Goal: Task Accomplishment & Management: Manage account settings

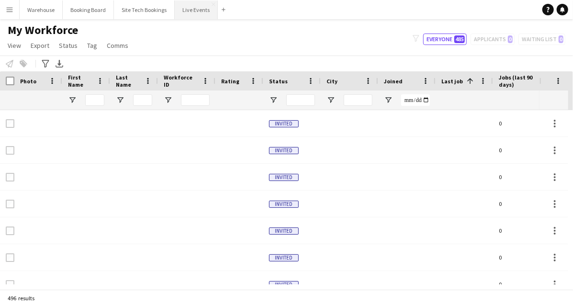
click at [185, 10] on button "Live Events Close" at bounding box center [196, 9] width 43 height 19
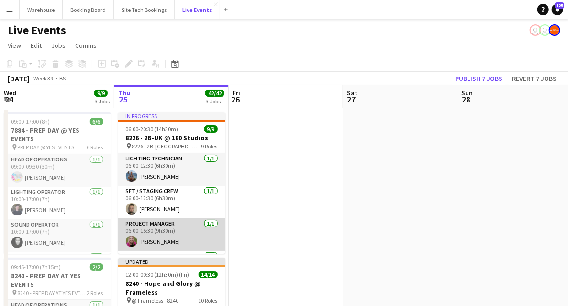
scroll to position [96, 0]
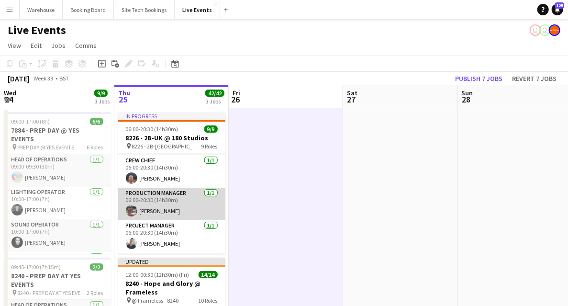
scroll to position [0, 0]
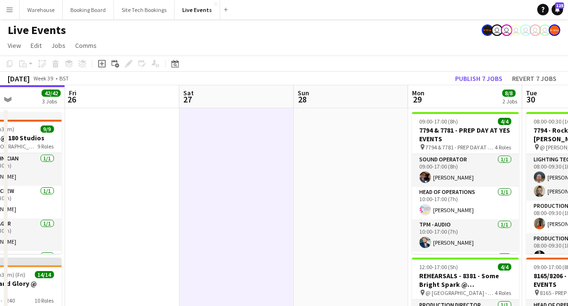
drag, startPoint x: 316, startPoint y: 198, endPoint x: 56, endPoint y: 221, distance: 261.6
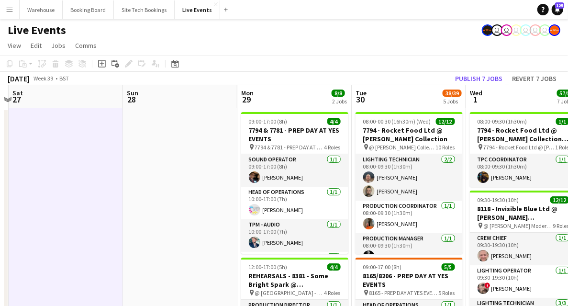
drag, startPoint x: 176, startPoint y: 223, endPoint x: -57, endPoint y: 173, distance: 238.1
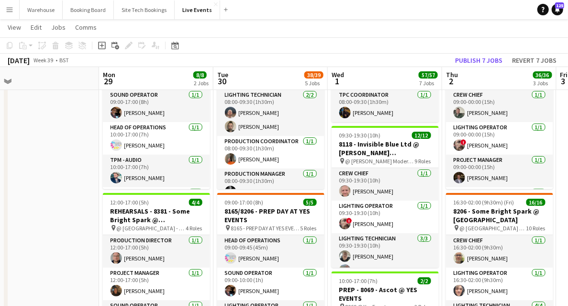
scroll to position [0, 373]
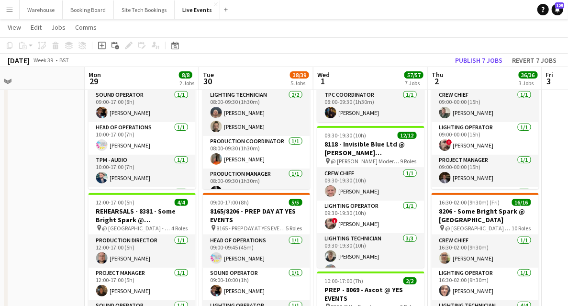
drag, startPoint x: 88, startPoint y: 147, endPoint x: 74, endPoint y: 148, distance: 14.4
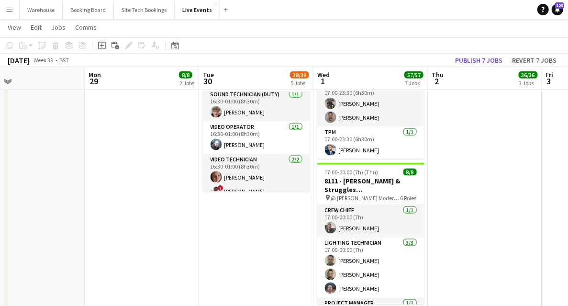
scroll to position [543, 0]
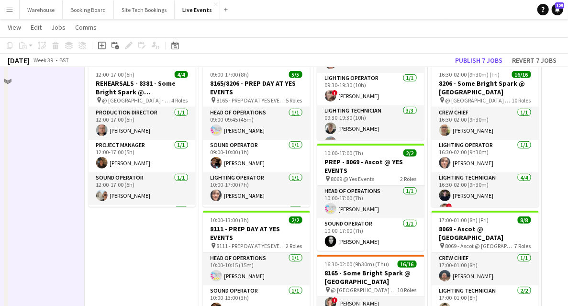
scroll to position [0, 0]
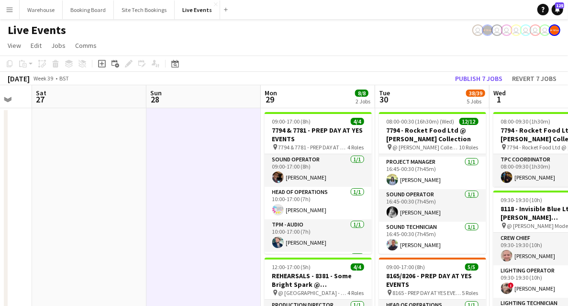
drag, startPoint x: 63, startPoint y: 177, endPoint x: 268, endPoint y: 172, distance: 204.5
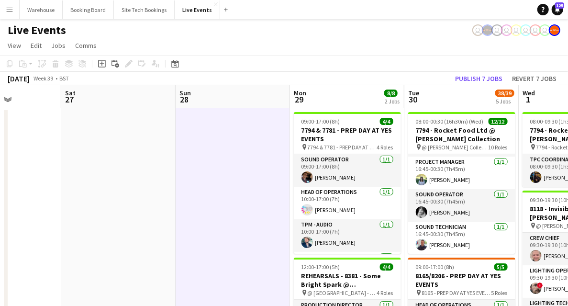
drag, startPoint x: 257, startPoint y: 181, endPoint x: 347, endPoint y: 179, distance: 90.5
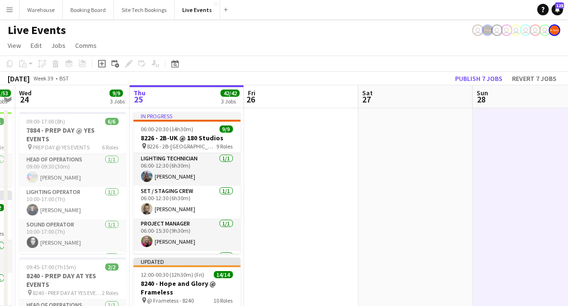
drag, startPoint x: 339, startPoint y: 184, endPoint x: 313, endPoint y: 194, distance: 27.7
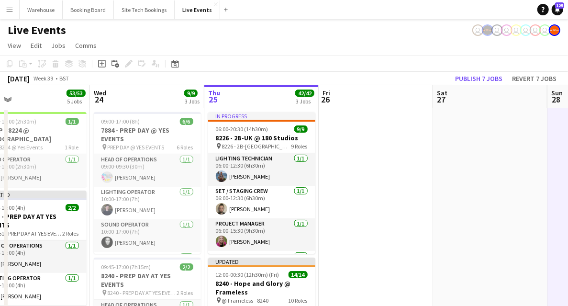
scroll to position [0, 237]
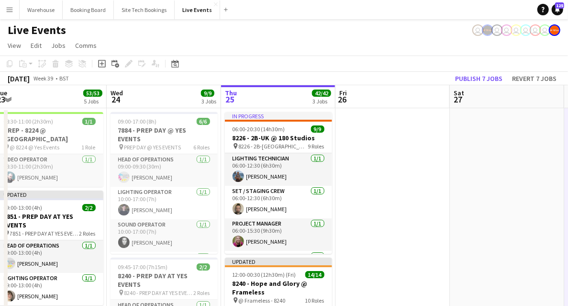
drag, startPoint x: 287, startPoint y: 212, endPoint x: 350, endPoint y: 200, distance: 63.8
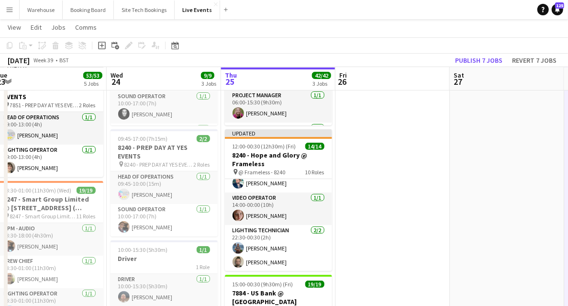
scroll to position [255, 0]
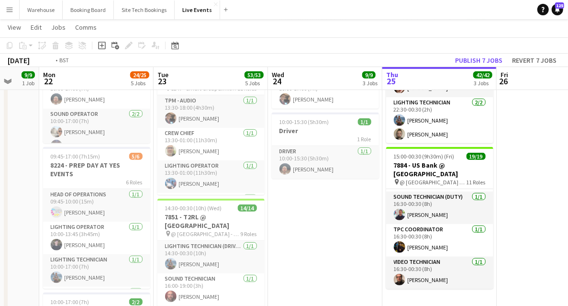
drag, startPoint x: 165, startPoint y: 245, endPoint x: 327, endPoint y: 244, distance: 161.9
click at [327, 244] on app-calendar-viewport "Sat 20 Sun 21 9/9 1 Job Mon 22 24/25 5 Jobs Tue 23 53/53 5 Jobs Wed 24 9/9 3 Jo…" at bounding box center [284, 286] width 568 height 1008
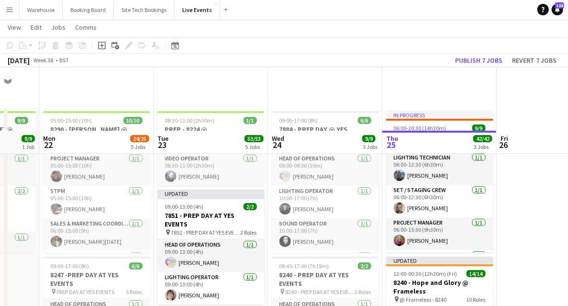
scroll to position [64, 0]
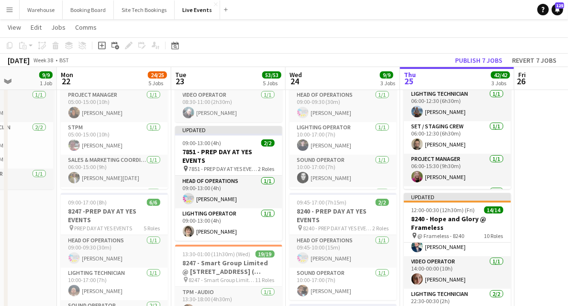
drag, startPoint x: 21, startPoint y: 243, endPoint x: 153, endPoint y: 255, distance: 132.7
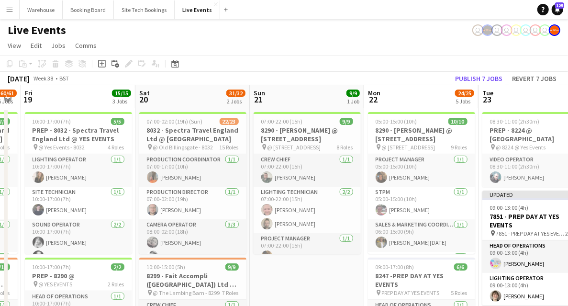
scroll to position [0, 204]
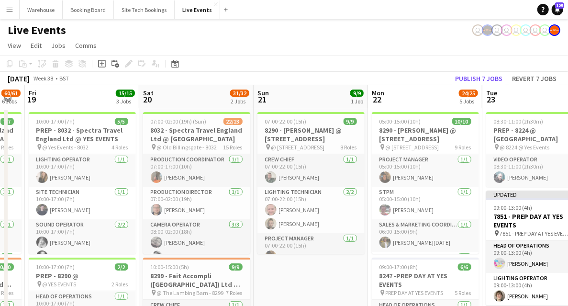
drag, startPoint x: 118, startPoint y: 275, endPoint x: 304, endPoint y: 245, distance: 188.6
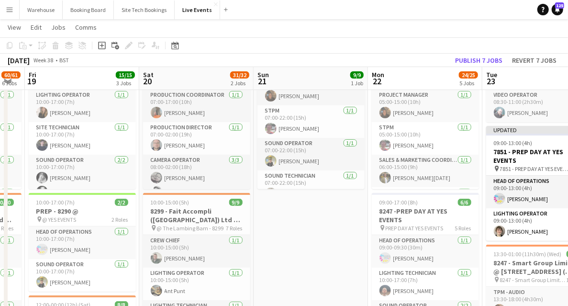
scroll to position [159, 0]
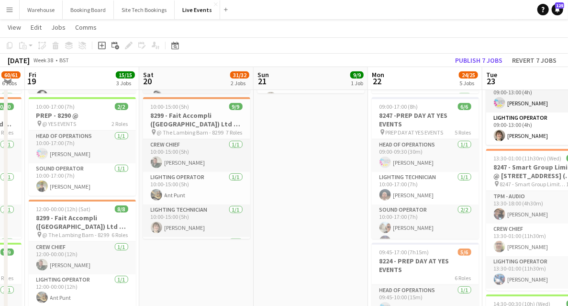
drag, startPoint x: 175, startPoint y: 278, endPoint x: 368, endPoint y: 264, distance: 193.5
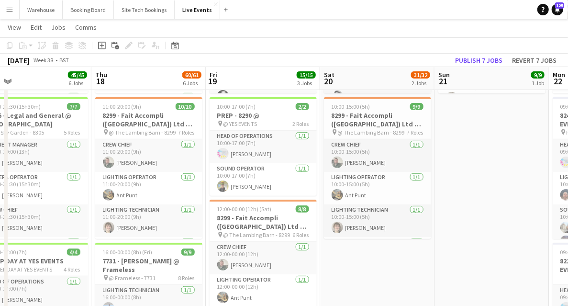
drag, startPoint x: 392, startPoint y: 269, endPoint x: 120, endPoint y: 245, distance: 273.1
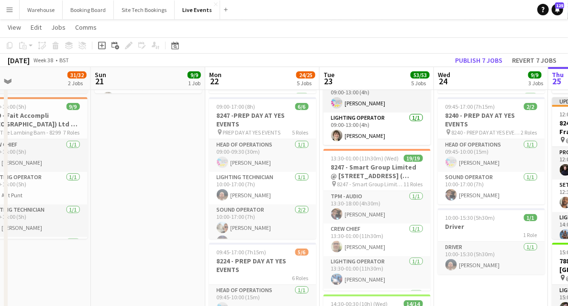
drag, startPoint x: 133, startPoint y: 228, endPoint x: 53, endPoint y: 224, distance: 80.6
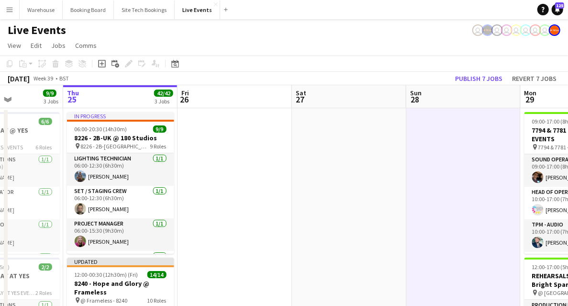
scroll to position [0, 328]
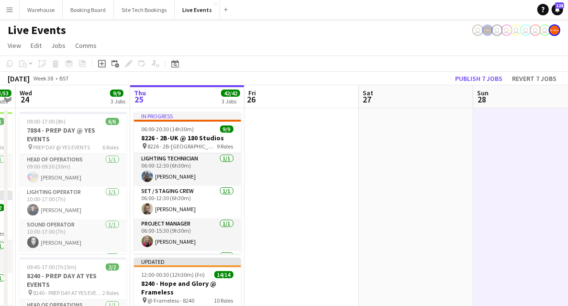
drag, startPoint x: 557, startPoint y: 189, endPoint x: 255, endPoint y: 172, distance: 303.1
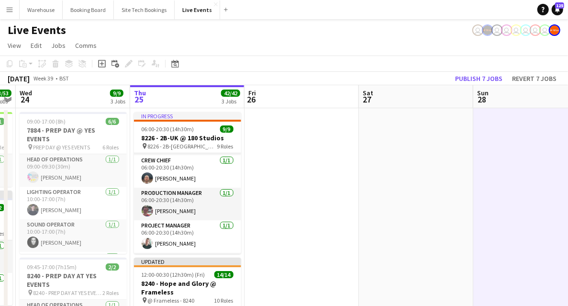
scroll to position [0, 0]
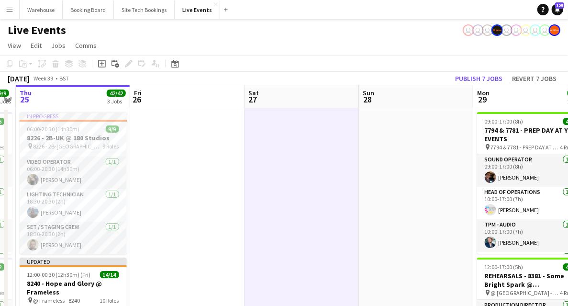
drag, startPoint x: 23, startPoint y: 207, endPoint x: 138, endPoint y: 214, distance: 115.1
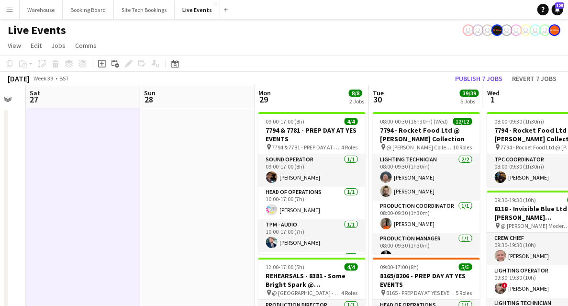
scroll to position [0, 340]
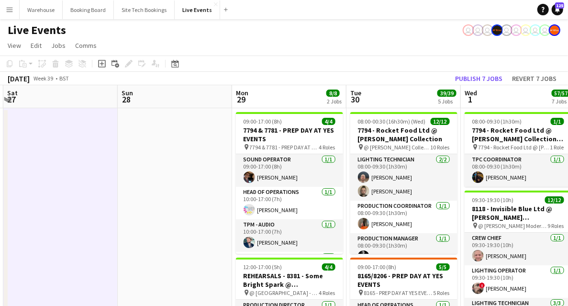
drag, startPoint x: 177, startPoint y: 213, endPoint x: -11, endPoint y: 189, distance: 189.7
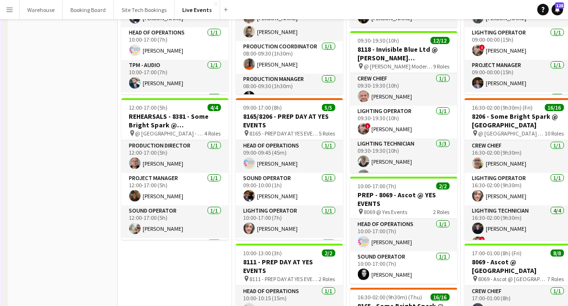
scroll to position [0, 0]
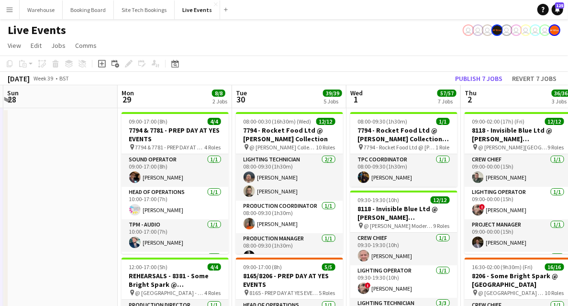
drag, startPoint x: 84, startPoint y: 178, endPoint x: 72, endPoint y: 177, distance: 12.0
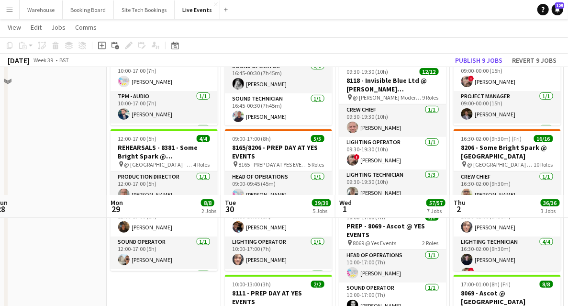
scroll to position [255, 0]
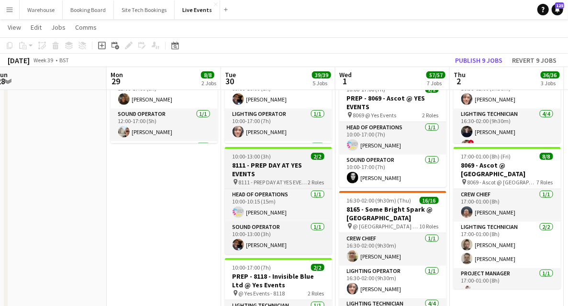
drag, startPoint x: 281, startPoint y: 173, endPoint x: 267, endPoint y: 174, distance: 13.9
click at [281, 173] on h3 "8111 - PREP DAY AT YES EVENTS" at bounding box center [278, 169] width 107 height 17
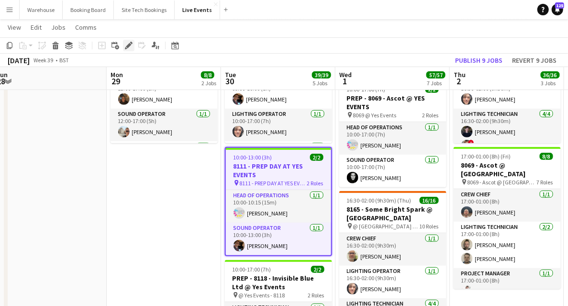
click at [126, 43] on icon "Edit" at bounding box center [129, 46] width 8 height 8
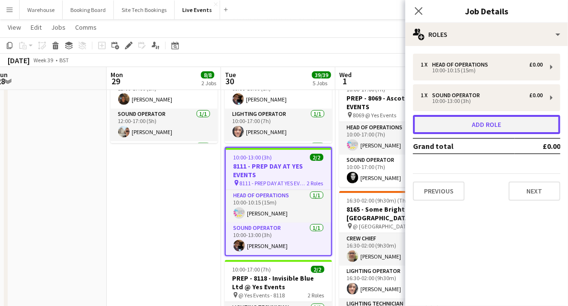
click at [451, 117] on button "Add role" at bounding box center [486, 124] width 147 height 19
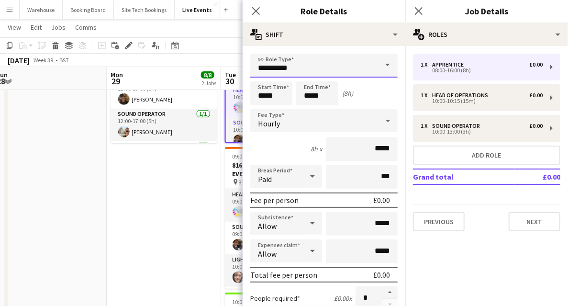
click at [294, 68] on input "**********" at bounding box center [323, 66] width 147 height 24
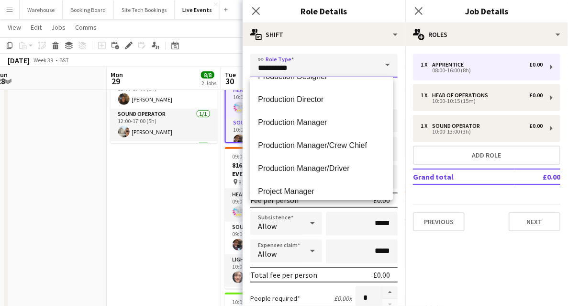
scroll to position [1341, 0]
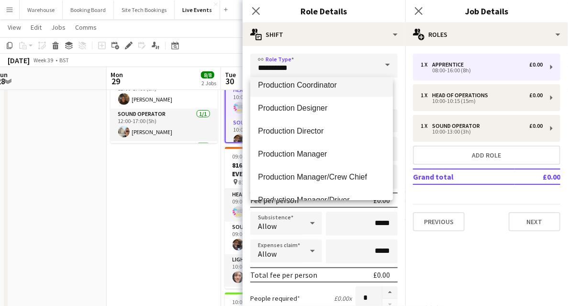
click at [322, 87] on span "Production Coordinator" at bounding box center [321, 84] width 127 height 9
type input "**********"
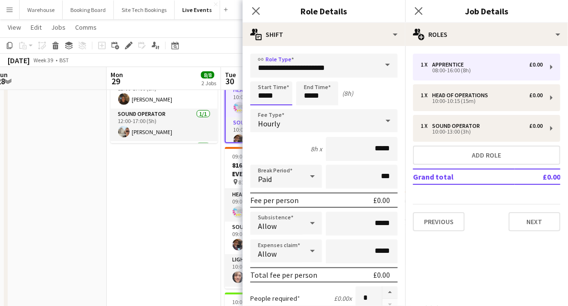
click at [261, 87] on input "*****" at bounding box center [271, 93] width 42 height 24
click at [263, 79] on div at bounding box center [261, 77] width 19 height 10
click at [264, 77] on div at bounding box center [261, 77] width 19 height 10
click at [260, 102] on input "*****" at bounding box center [271, 93] width 42 height 24
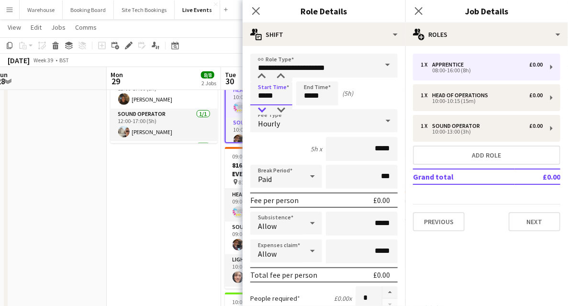
click at [260, 110] on div at bounding box center [261, 110] width 19 height 10
type input "*****"
click at [260, 74] on div at bounding box center [261, 77] width 19 height 10
click at [303, 91] on input "*****" at bounding box center [317, 93] width 42 height 24
type input "*****"
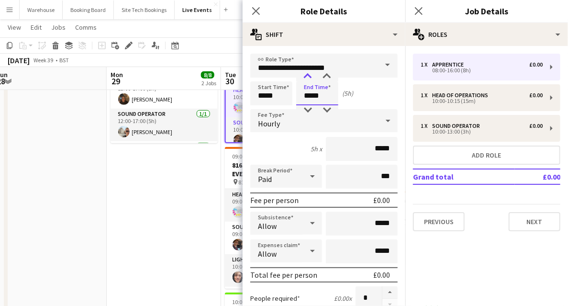
click at [309, 75] on div at bounding box center [307, 77] width 19 height 10
click at [280, 119] on div "Hourly" at bounding box center [314, 120] width 128 height 23
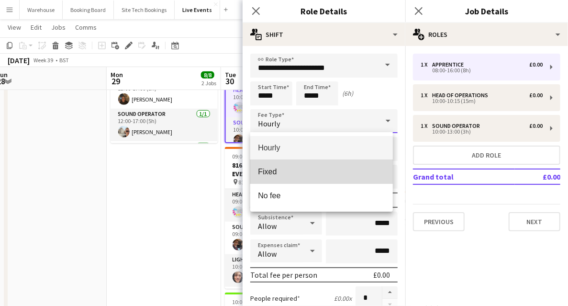
click at [269, 165] on mat-option "Fixed" at bounding box center [321, 172] width 143 height 24
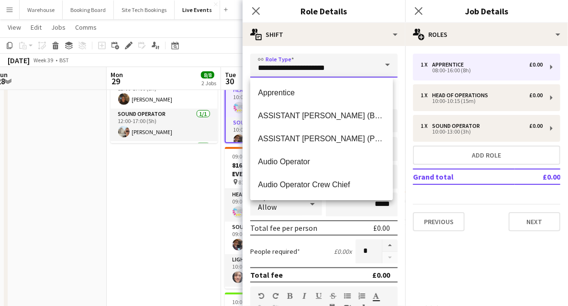
click at [312, 65] on input "**********" at bounding box center [323, 66] width 147 height 24
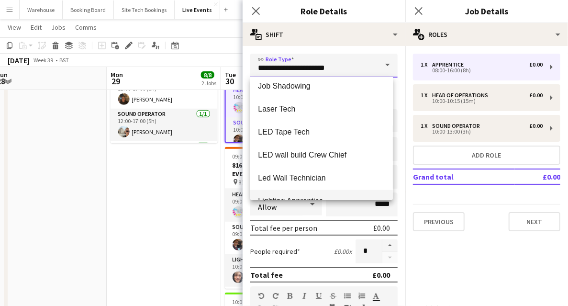
scroll to position [1117, 0]
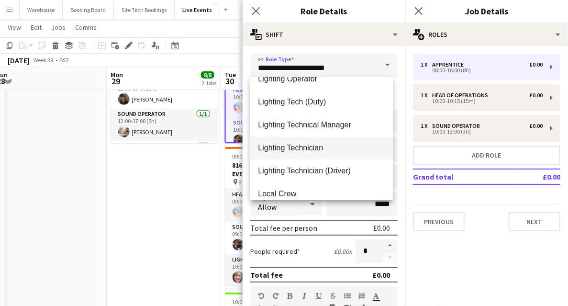
click at [290, 148] on span "Lighting Technician" at bounding box center [321, 147] width 127 height 9
type input "**********"
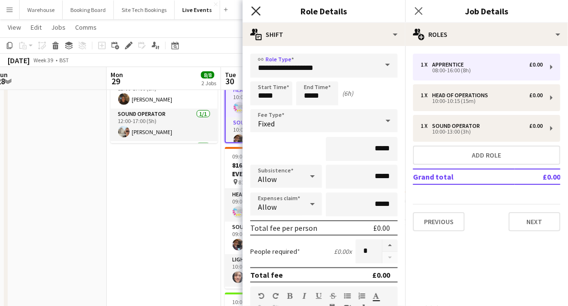
click at [255, 9] on icon "Close pop-in" at bounding box center [255, 10] width 9 height 9
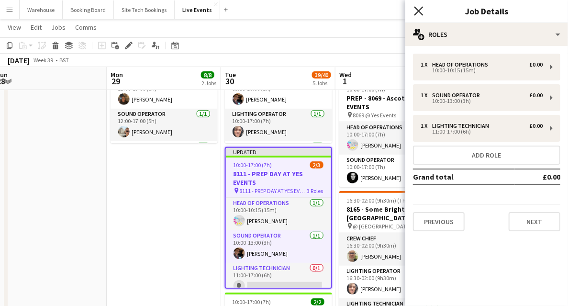
click at [418, 11] on icon at bounding box center [418, 10] width 9 height 9
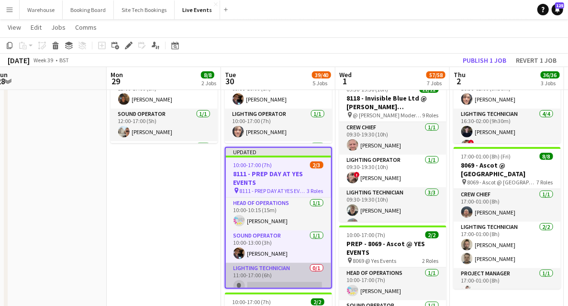
scroll to position [7, 0]
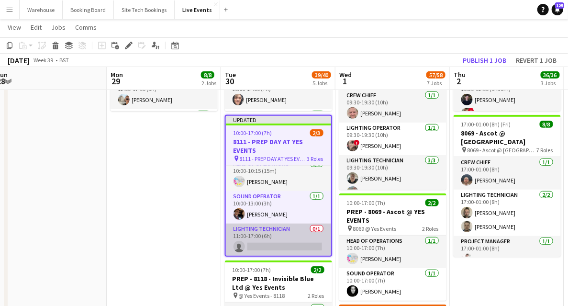
click at [265, 243] on app-card-role "Lighting Technician 0/1 11:00-17:00 (6h) single-neutral-actions" at bounding box center [278, 240] width 105 height 33
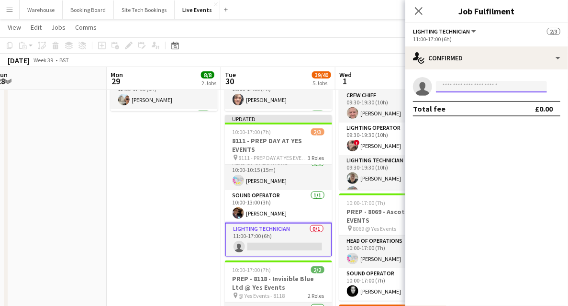
click at [467, 91] on input at bounding box center [491, 86] width 111 height 11
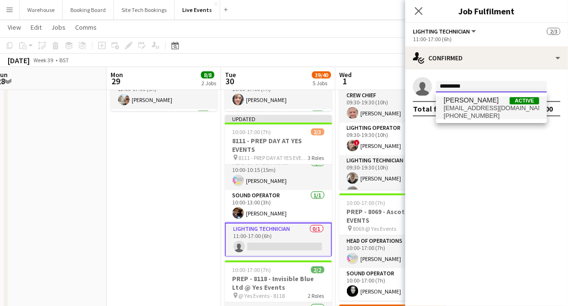
type input "*********"
click at [473, 109] on span "[EMAIL_ADDRESS][DOMAIN_NAME]" at bounding box center [492, 108] width 96 height 8
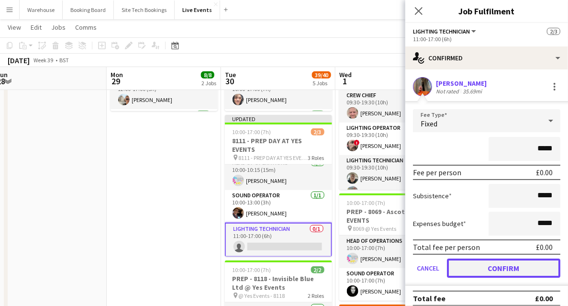
click at [498, 267] on button "Confirm" at bounding box center [503, 268] width 113 height 19
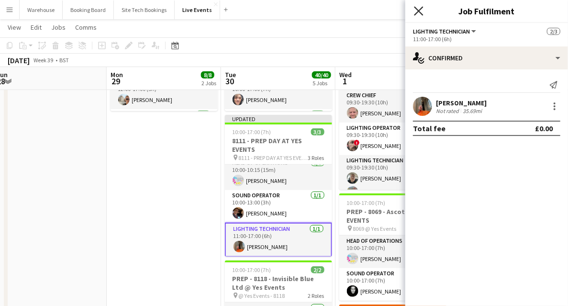
click at [420, 12] on icon at bounding box center [418, 10] width 9 height 9
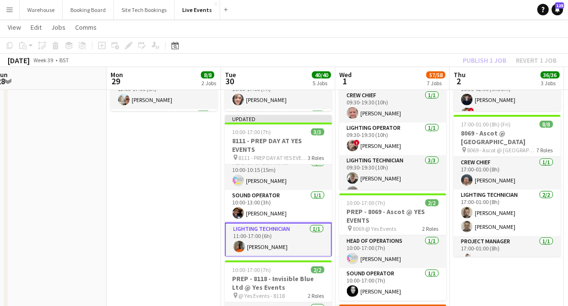
click at [150, 178] on app-date-cell "09:00-17:00 (8h) 4/4 7794 & 7781 - PREP DAY AT YES EVENTS pin 7794 & 7781 - PRE…" at bounding box center [164, 289] width 114 height 938
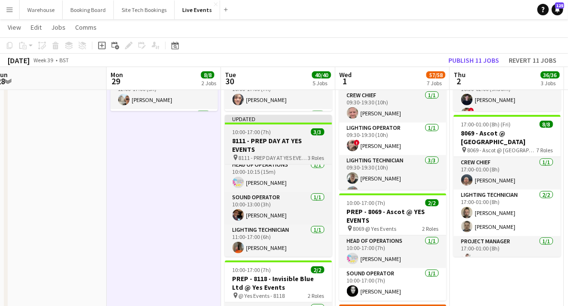
click at [254, 146] on h3 "8111 - PREP DAY AT YES EVENTS" at bounding box center [278, 144] width 107 height 17
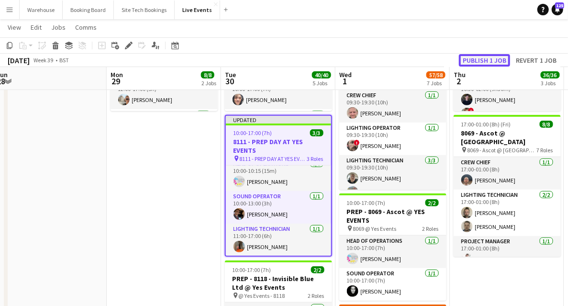
click at [482, 60] on button "Publish 1 job" at bounding box center [484, 60] width 51 height 12
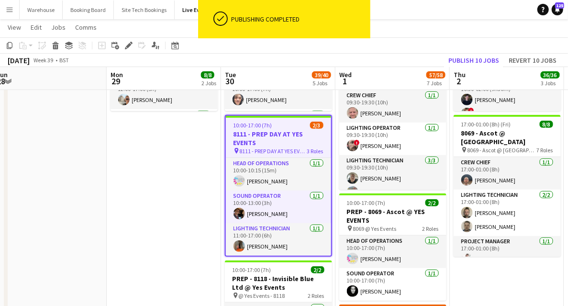
scroll to position [0, 0]
click at [262, 143] on h3 "8111 - PREP DAY AT YES EVENTS" at bounding box center [278, 138] width 105 height 17
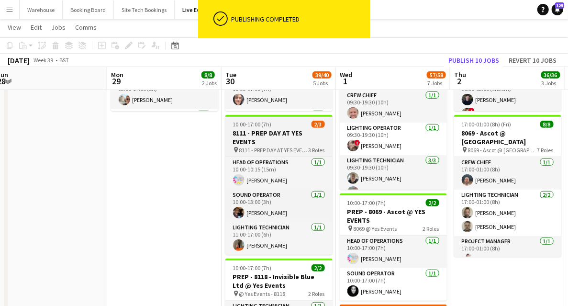
click at [283, 142] on h3 "8111 - PREP DAY AT YES EVENTS" at bounding box center [279, 137] width 107 height 17
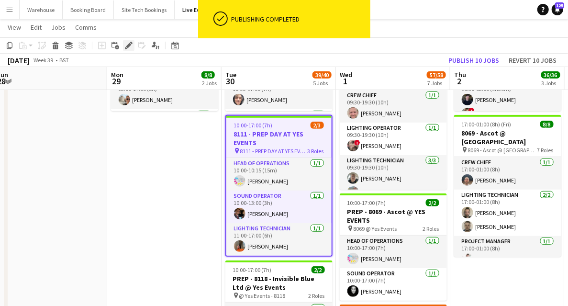
click at [128, 51] on div "Edit" at bounding box center [128, 45] width 11 height 11
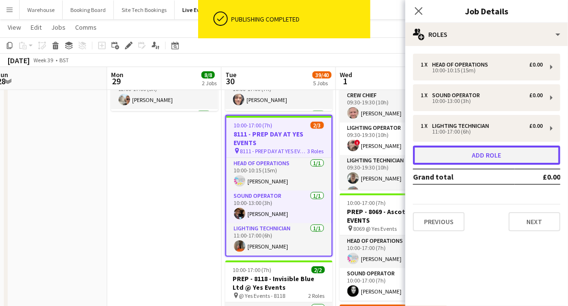
click at [458, 156] on button "Add role" at bounding box center [486, 155] width 147 height 19
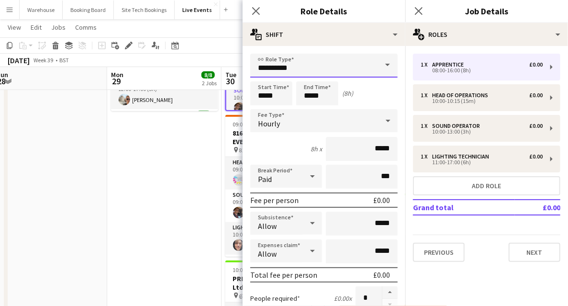
drag, startPoint x: 297, startPoint y: 56, endPoint x: 299, endPoint y: 65, distance: 8.7
click at [297, 57] on input "**********" at bounding box center [323, 66] width 147 height 24
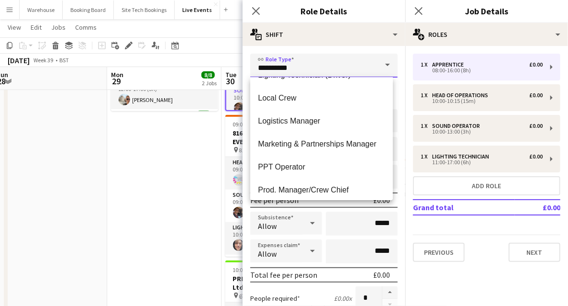
scroll to position [1405, 0]
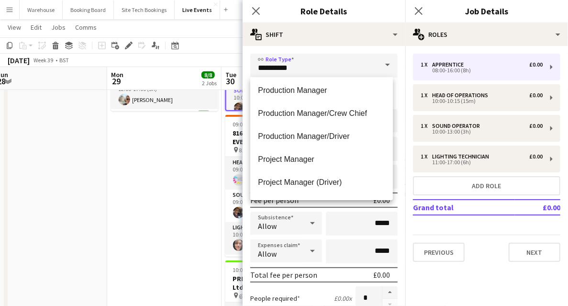
drag, startPoint x: 300, startPoint y: 90, endPoint x: 289, endPoint y: 91, distance: 10.6
click at [299, 91] on span "Production Manager" at bounding box center [321, 90] width 127 height 9
type input "**********"
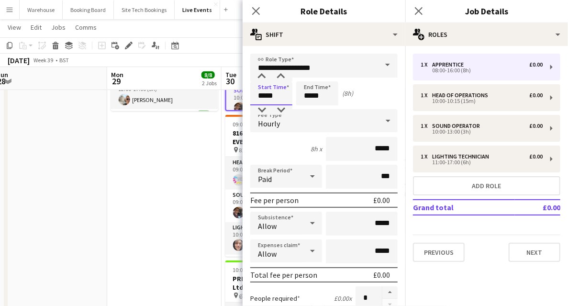
click at [272, 93] on input "*****" at bounding box center [271, 93] width 42 height 24
click at [262, 79] on div at bounding box center [261, 77] width 19 height 10
type input "*****"
drag, startPoint x: 262, startPoint y: 79, endPoint x: 295, endPoint y: 84, distance: 32.4
click at [263, 79] on div at bounding box center [261, 77] width 19 height 10
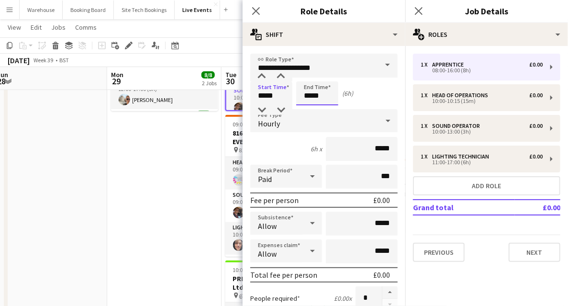
click at [314, 91] on input "*****" at bounding box center [317, 93] width 42 height 24
type input "*****"
click at [307, 74] on div at bounding box center [307, 77] width 19 height 10
click at [279, 119] on span "Hourly" at bounding box center [269, 124] width 22 height 10
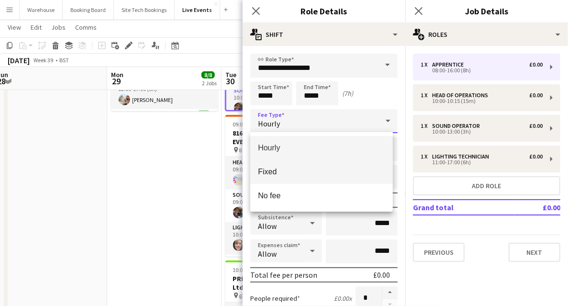
click at [278, 170] on span "Fixed" at bounding box center [321, 171] width 127 height 9
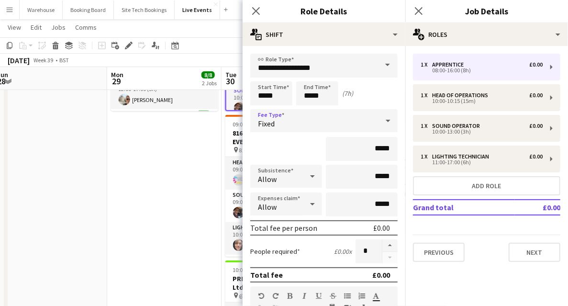
scroll to position [246, 0]
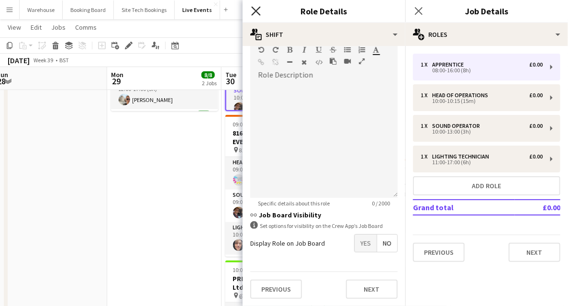
click at [254, 9] on icon at bounding box center [255, 10] width 9 height 9
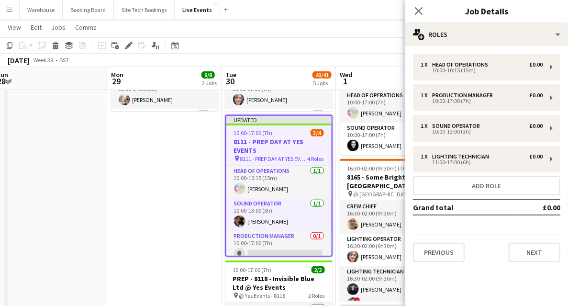
scroll to position [40, 0]
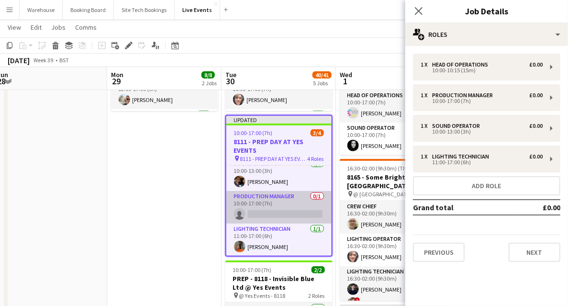
click at [266, 213] on app-card-role "Production Manager 0/1 10:00-17:00 (7h) single-neutral-actions" at bounding box center [279, 207] width 105 height 33
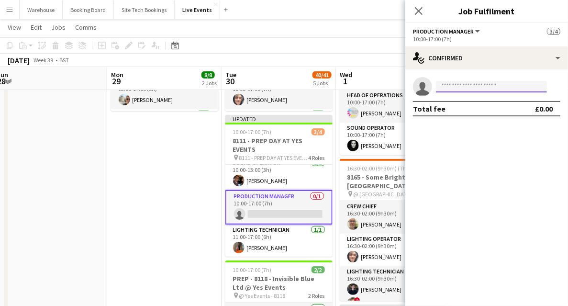
click at [465, 90] on input at bounding box center [491, 86] width 111 height 11
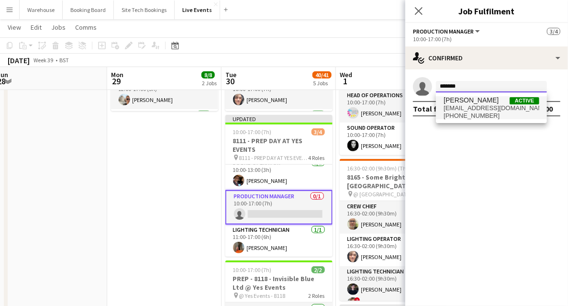
type input "*******"
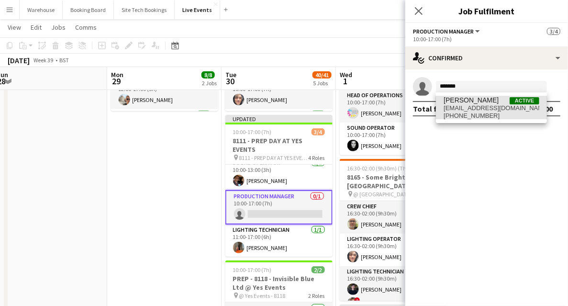
click at [478, 111] on span "[EMAIL_ADDRESS][DOMAIN_NAME]" at bounding box center [492, 108] width 96 height 8
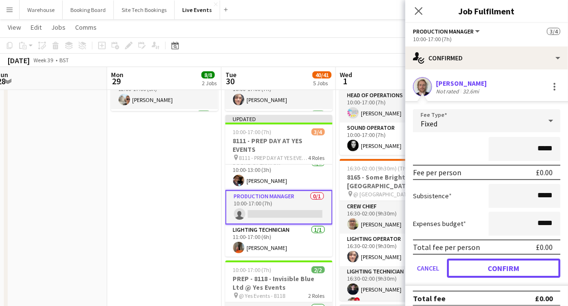
click at [512, 272] on button "Confirm" at bounding box center [503, 268] width 113 height 19
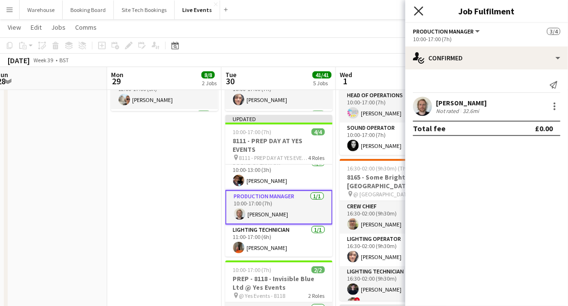
click at [419, 12] on icon "Close pop-in" at bounding box center [418, 10] width 9 height 9
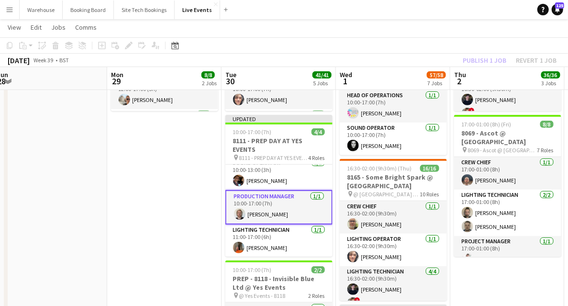
click at [173, 223] on app-date-cell "09:00-17:00 (8h) 4/4 7794 & 7781 - PREP DAY AT YES EVENTS pin 7794 & 7781 - PRE…" at bounding box center [164, 289] width 114 height 938
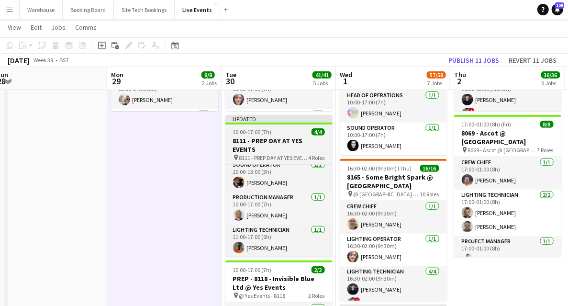
click at [243, 157] on span "8111 - PREP DAY AT YES EVENTS" at bounding box center [273, 157] width 69 height 7
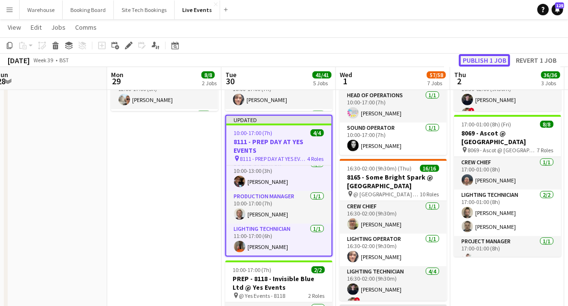
click at [474, 64] on button "Publish 1 job" at bounding box center [484, 60] width 51 height 12
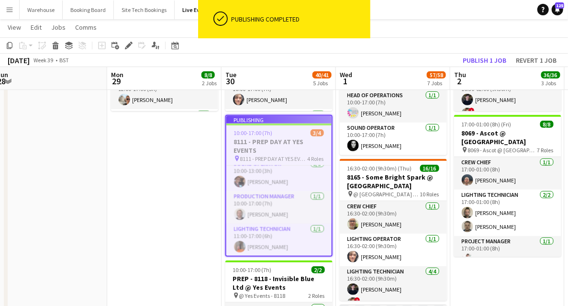
scroll to position [32, 0]
